Goal: Check status

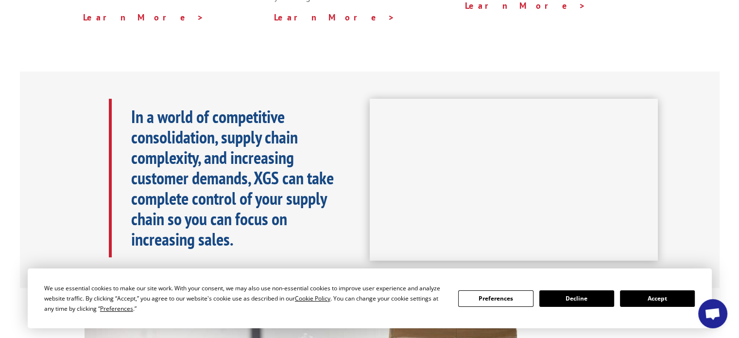
scroll to position [146, 0]
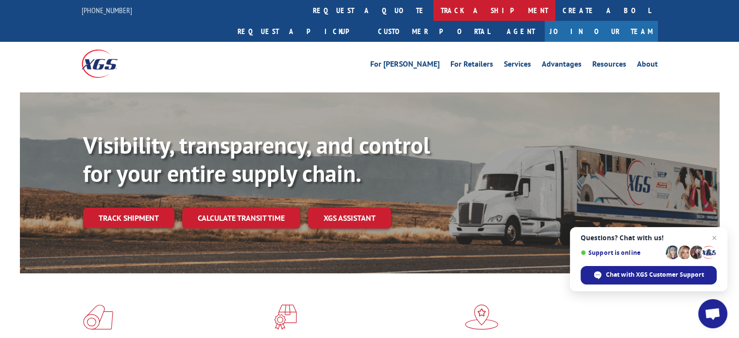
click at [433, 10] on link "track a shipment" at bounding box center [494, 10] width 122 height 21
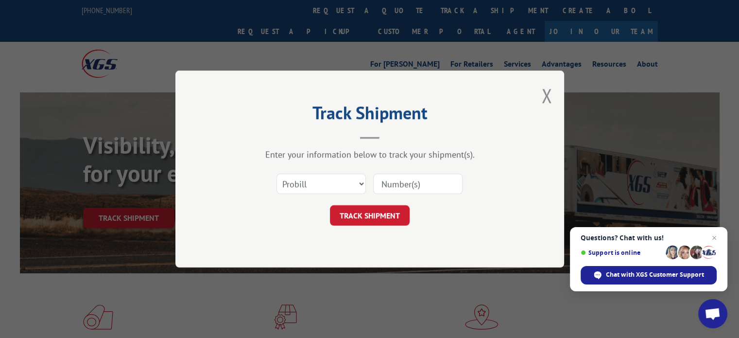
click at [402, 181] on input at bounding box center [417, 183] width 89 height 20
type input "17402680"
click at [406, 204] on form "Select category... Probill BOL PO 17402680 TRACK SHIPMENT" at bounding box center [369, 197] width 291 height 58
click at [400, 209] on button "TRACK SHIPMENT" at bounding box center [370, 215] width 80 height 20
